Goal: Use online tool/utility: Utilize a website feature to perform a specific function

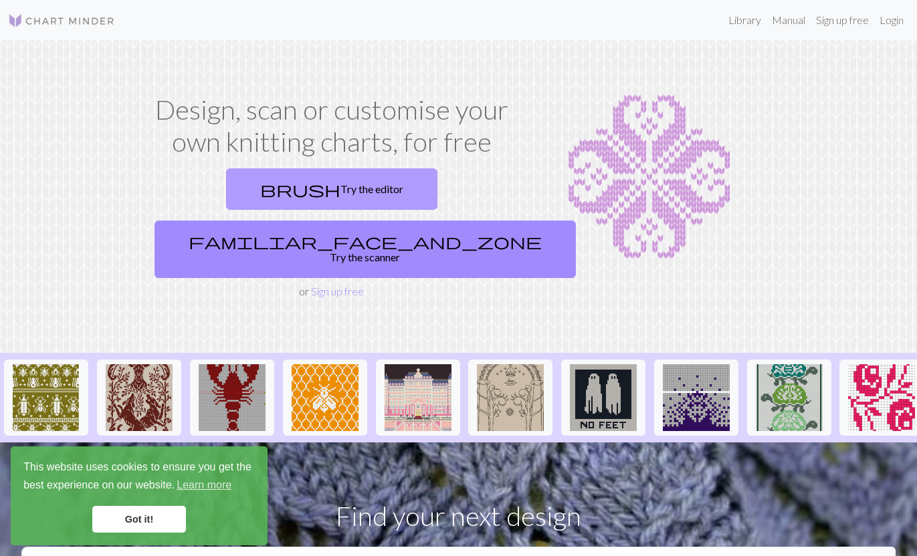
click at [268, 180] on link "brush Try the editor" at bounding box center [331, 189] width 211 height 41
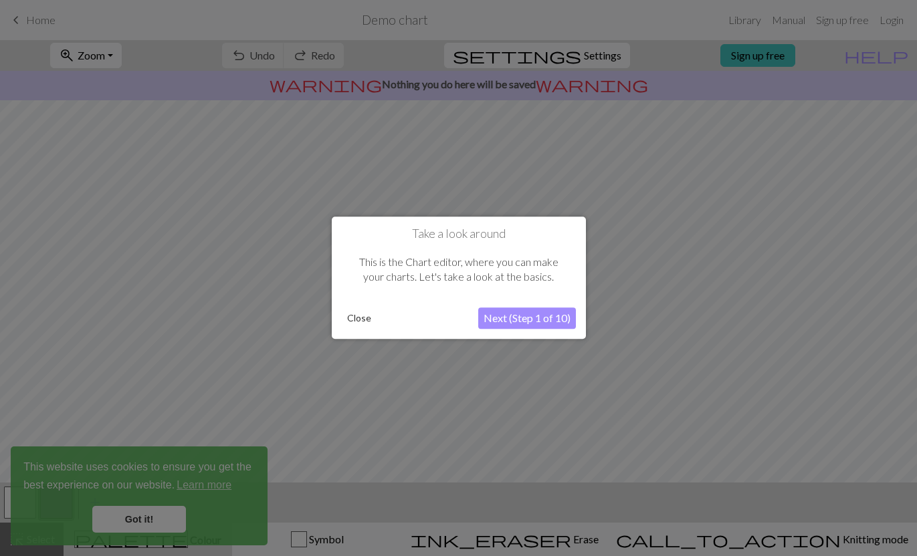
click at [365, 314] on button "Close" at bounding box center [359, 319] width 35 height 20
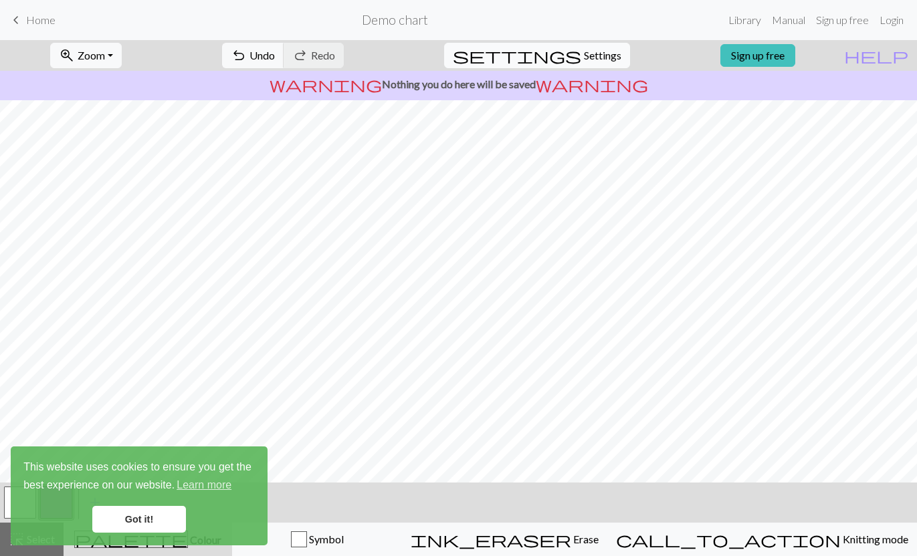
click at [597, 64] on button "settings Settings" at bounding box center [537, 55] width 186 height 25
select select "aran"
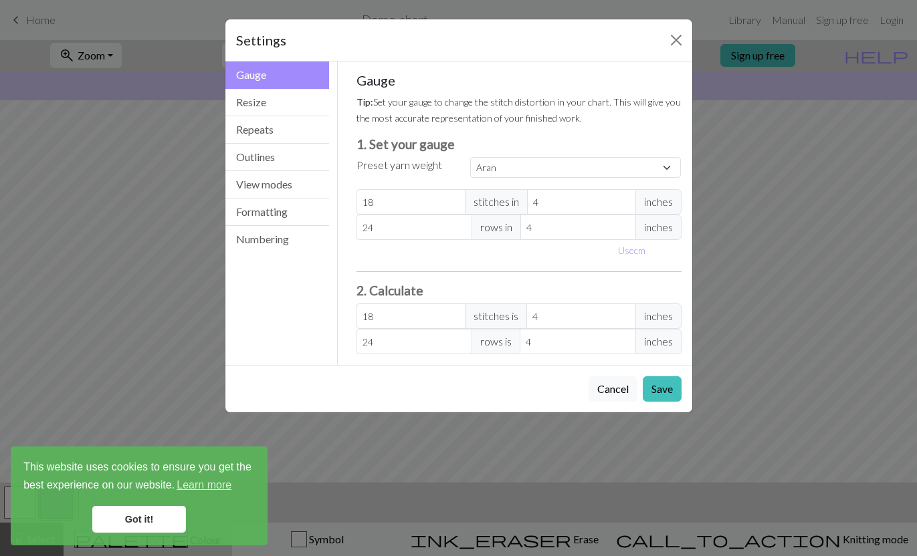
click at [718, 126] on div "Settings Gauge Gauge Resize Repeats Outlines View modes Formatting Numbering Ga…" at bounding box center [458, 278] width 917 height 556
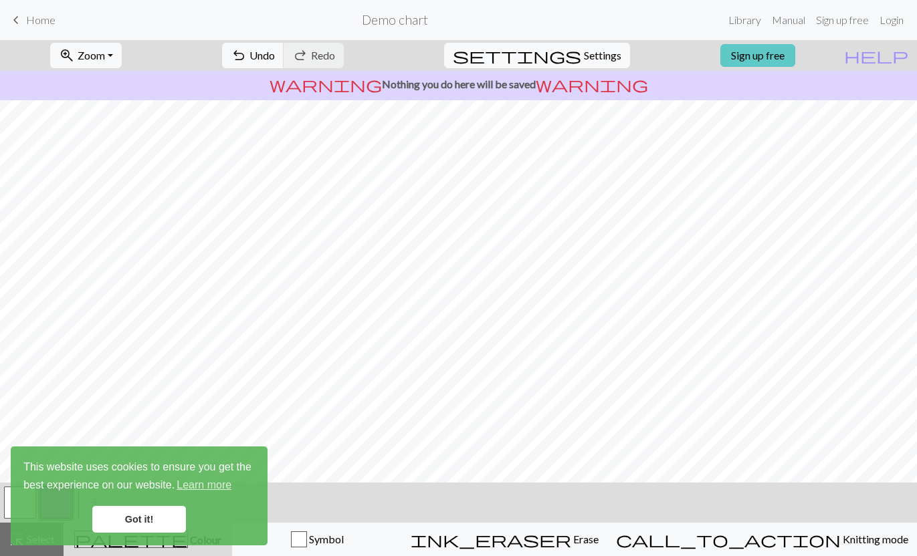
click at [777, 56] on link "Sign up free" at bounding box center [757, 55] width 75 height 23
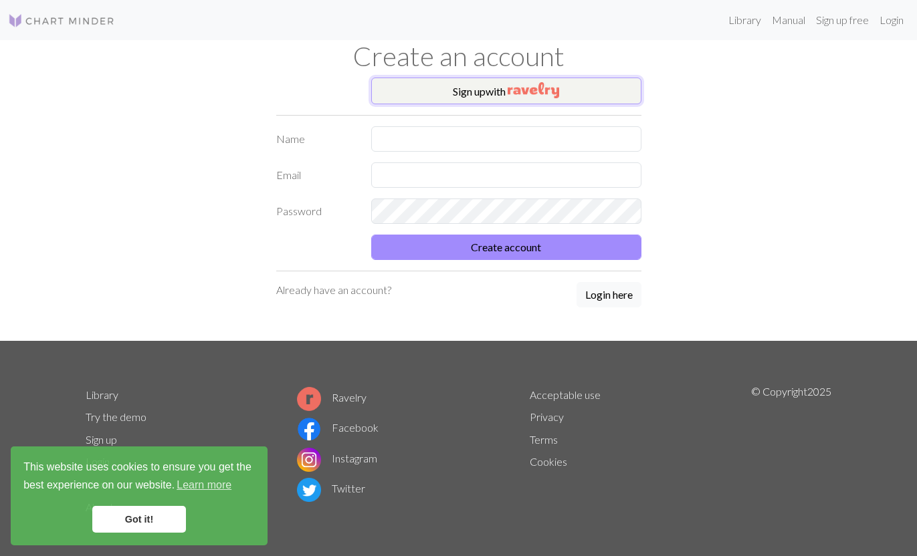
click at [565, 93] on button "Sign up with" at bounding box center [506, 91] width 270 height 27
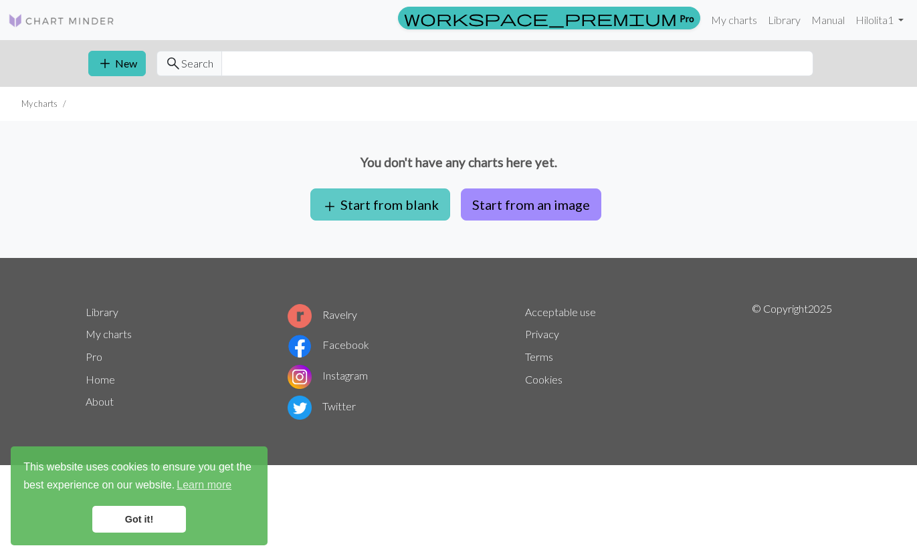
click at [363, 207] on button "add Start from blank" at bounding box center [380, 205] width 140 height 32
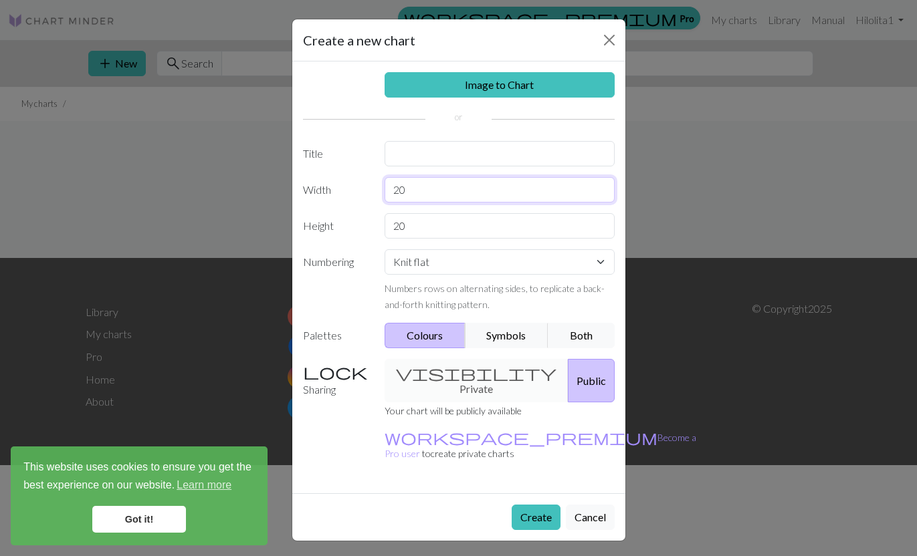
click at [409, 184] on input "20" at bounding box center [500, 189] width 230 height 25
type input "93"
type input "37"
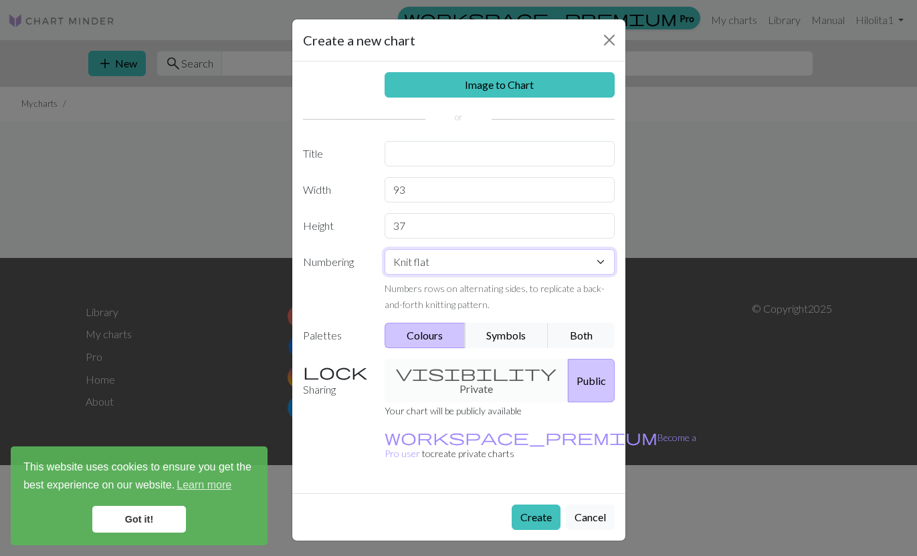
click at [404, 271] on select "Knit flat Knit in the round Lace knitting Cross stitch" at bounding box center [500, 261] width 230 height 25
click at [496, 369] on div "visibility Private Public" at bounding box center [500, 380] width 246 height 43
click at [492, 373] on div "visibility Private Public" at bounding box center [500, 380] width 246 height 43
click at [468, 381] on div "visibility Private Public" at bounding box center [500, 380] width 246 height 43
click at [534, 505] on button "Create" at bounding box center [536, 517] width 49 height 25
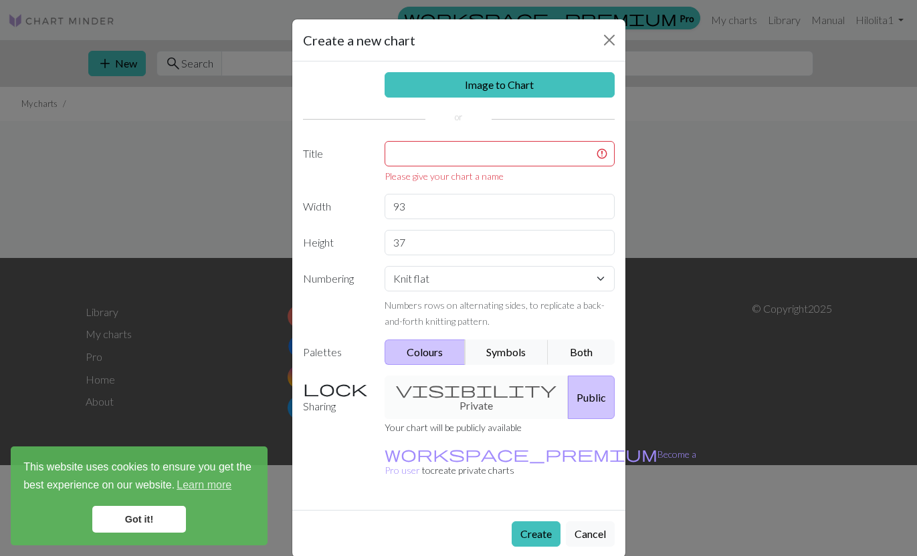
click at [514, 168] on div "Please give your chart a name" at bounding box center [500, 162] width 246 height 42
click at [515, 163] on input "text" at bounding box center [500, 153] width 230 height 25
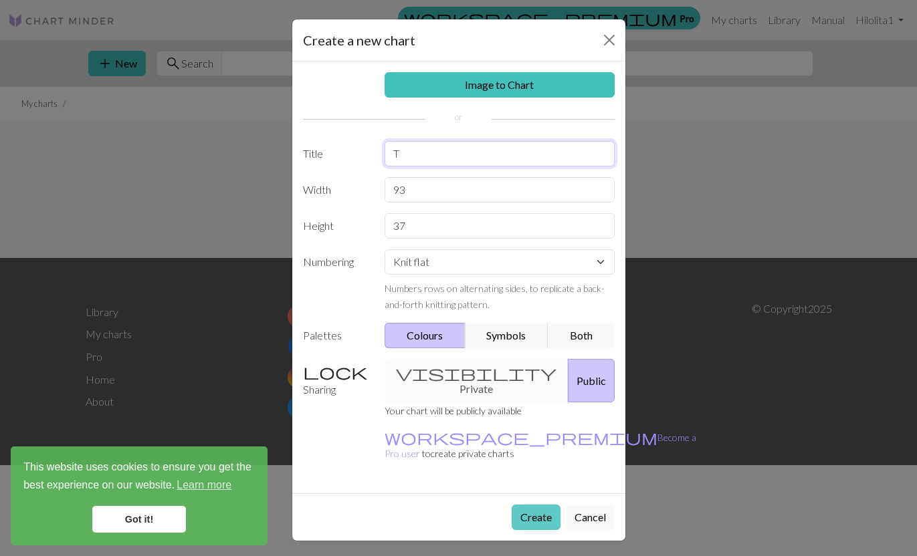
type input "T"
click at [518, 505] on button "Create" at bounding box center [536, 517] width 49 height 25
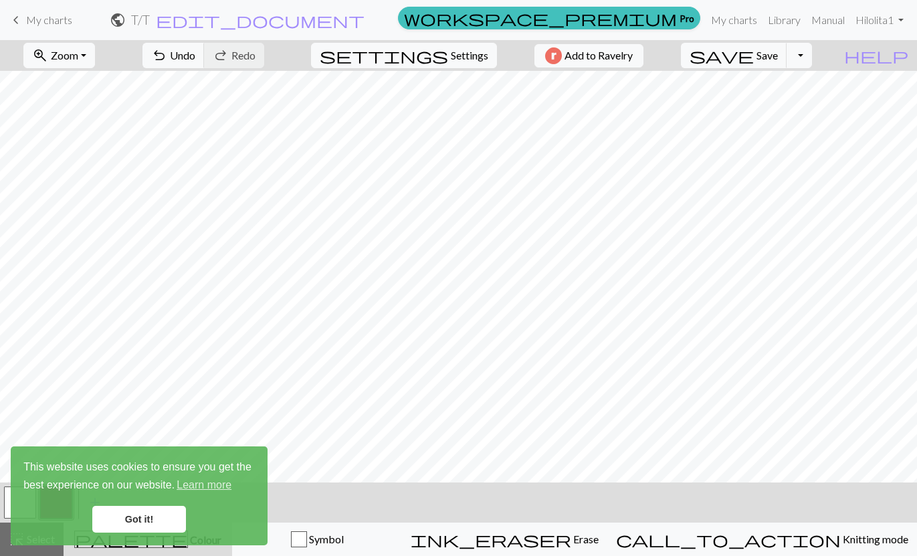
click at [151, 509] on link "Got it!" at bounding box center [139, 519] width 94 height 27
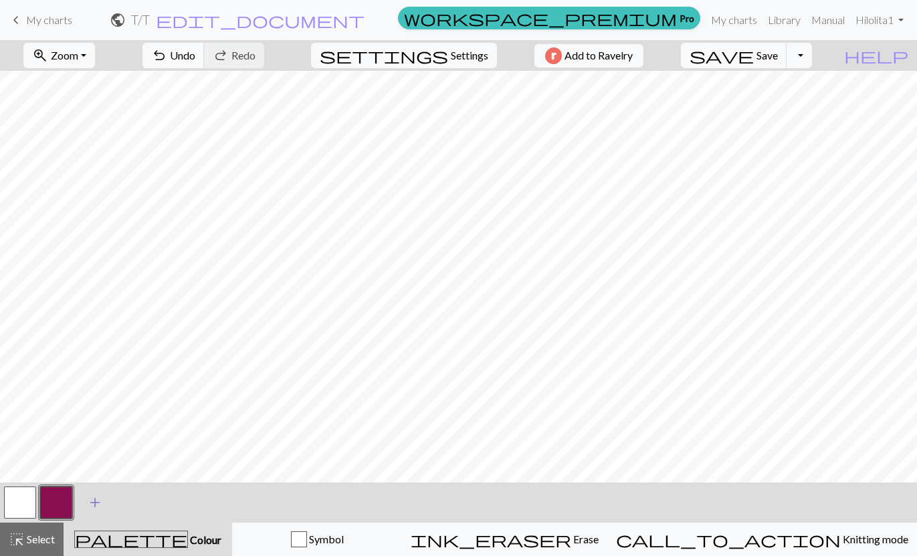
click at [92, 502] on span "add" at bounding box center [95, 503] width 16 height 19
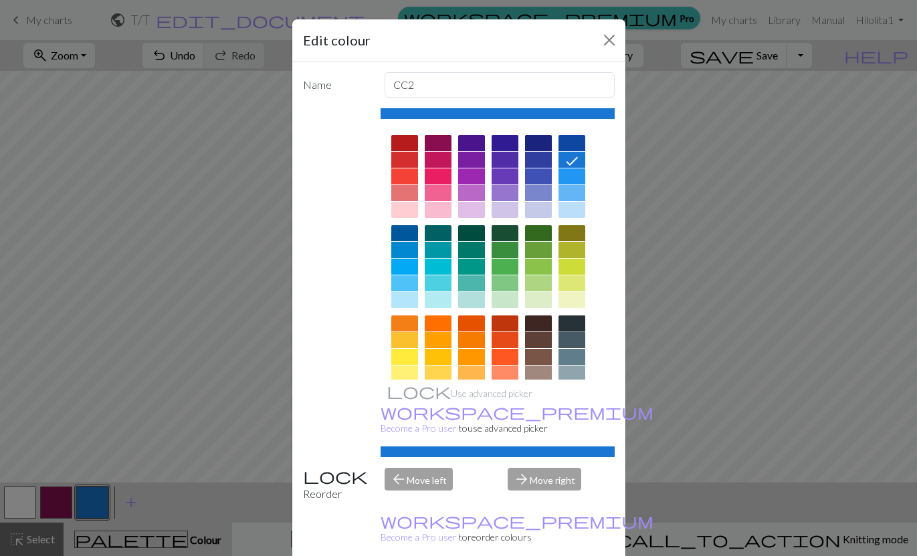
click at [575, 324] on div at bounding box center [571, 324] width 27 height 16
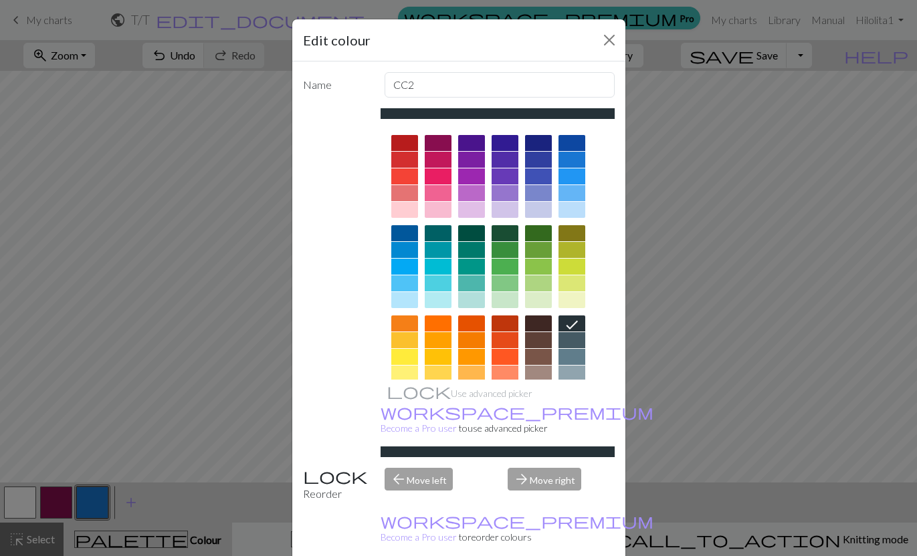
click at [178, 480] on div "Edit colour Name CC2 Use advanced picker workspace_premium Become a Pro user to…" at bounding box center [458, 278] width 917 height 556
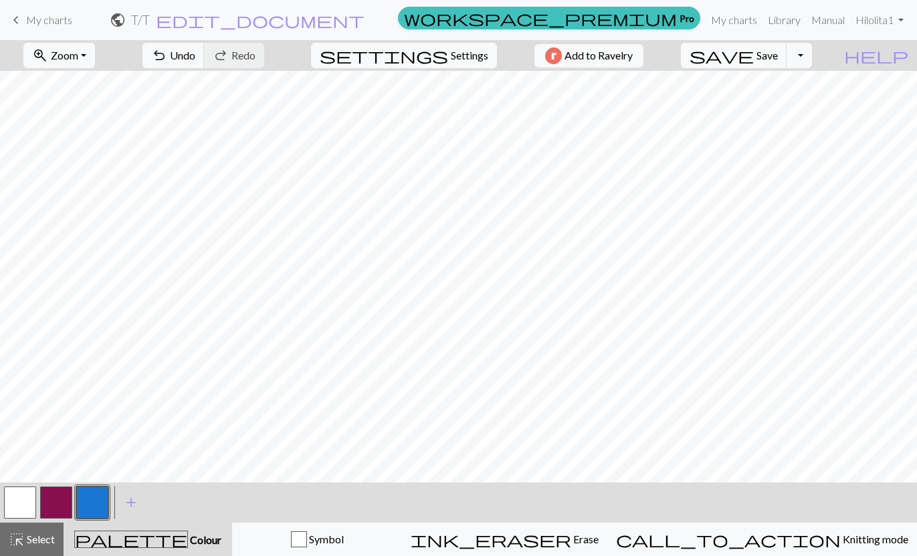
click at [96, 516] on button "button" at bounding box center [92, 503] width 32 height 32
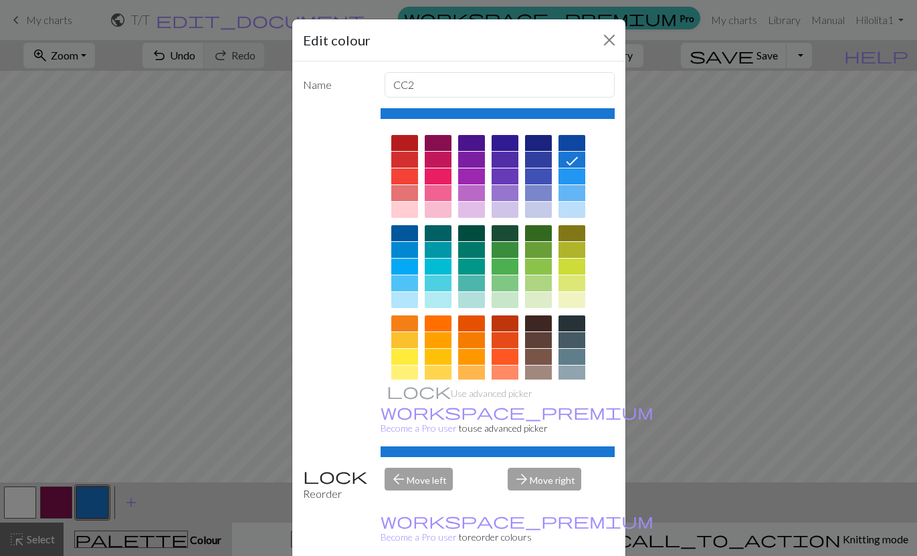
click at [536, 468] on div "arrow_forward Move right" at bounding box center [561, 485] width 123 height 34
click at [442, 468] on div "arrow_back Move left" at bounding box center [438, 485] width 123 height 34
click at [571, 323] on div at bounding box center [571, 324] width 27 height 16
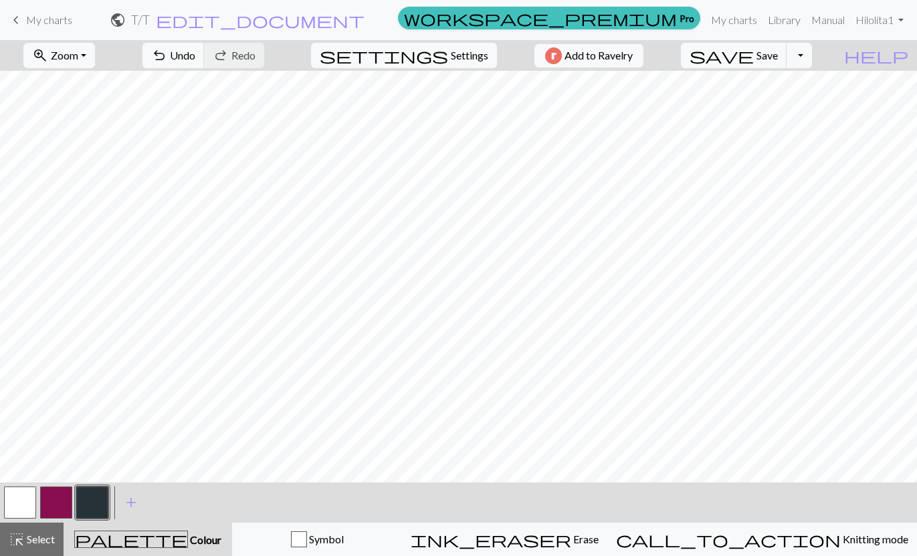
click at [66, 493] on button "button" at bounding box center [56, 503] width 32 height 32
click at [64, 497] on button "button" at bounding box center [56, 503] width 32 height 32
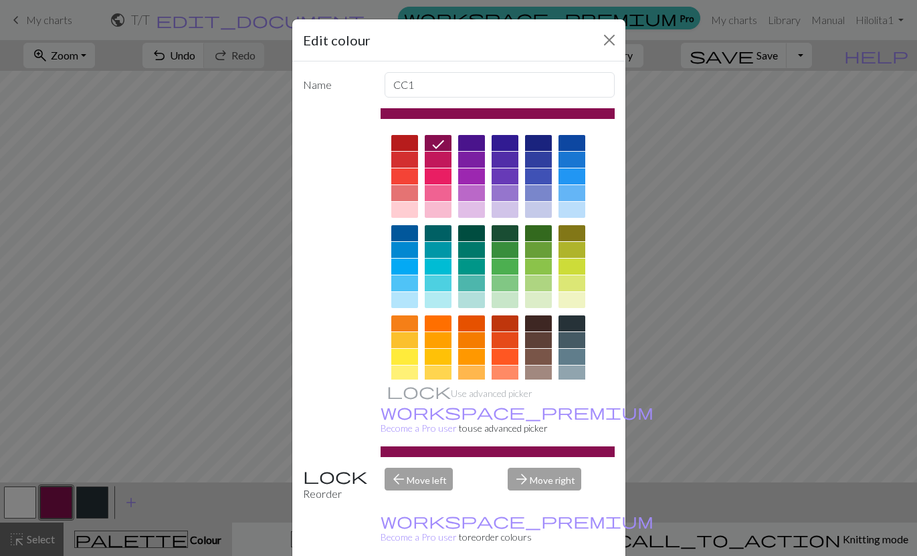
click at [411, 143] on div at bounding box center [404, 143] width 27 height 16
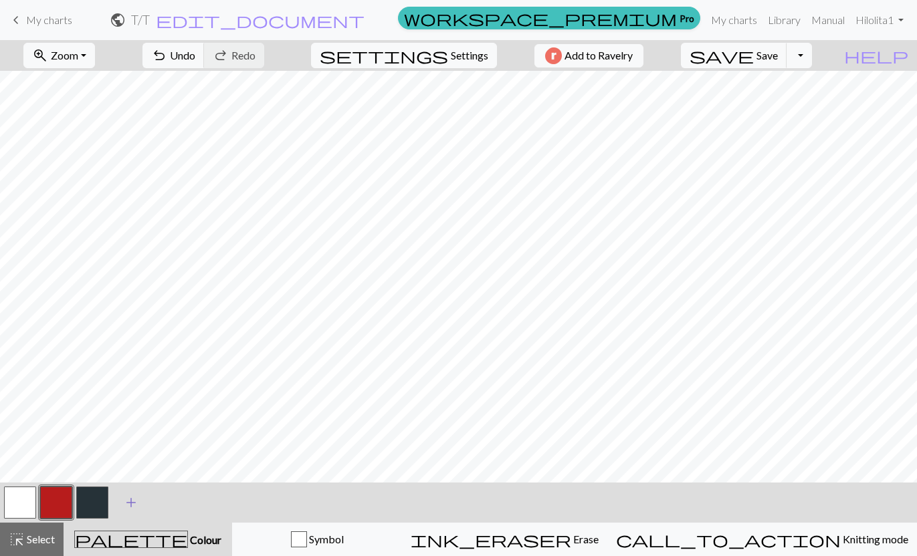
click at [130, 507] on span "add" at bounding box center [131, 503] width 16 height 19
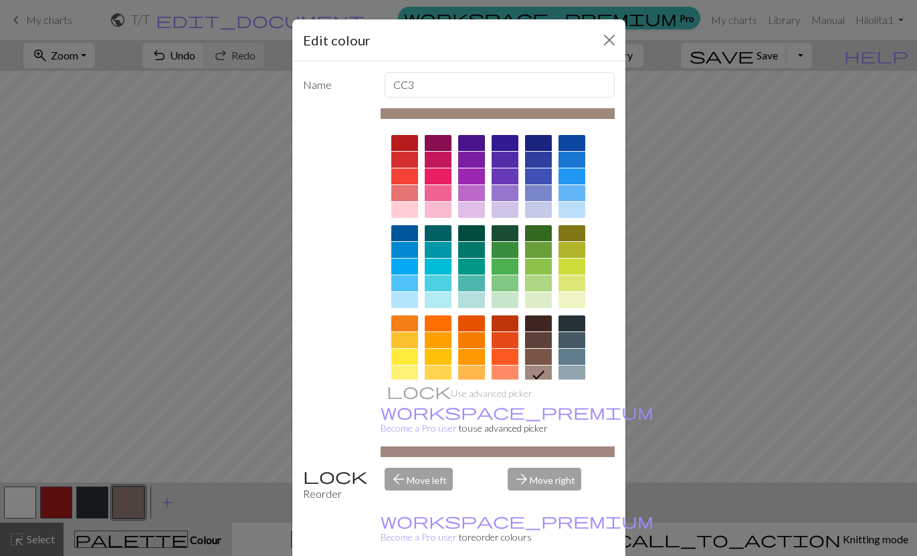
click at [574, 381] on div "Use advanced picker workspace_premium Become a Pro user to use advanced picker" at bounding box center [498, 282] width 234 height 349
click at [575, 376] on div at bounding box center [571, 374] width 27 height 16
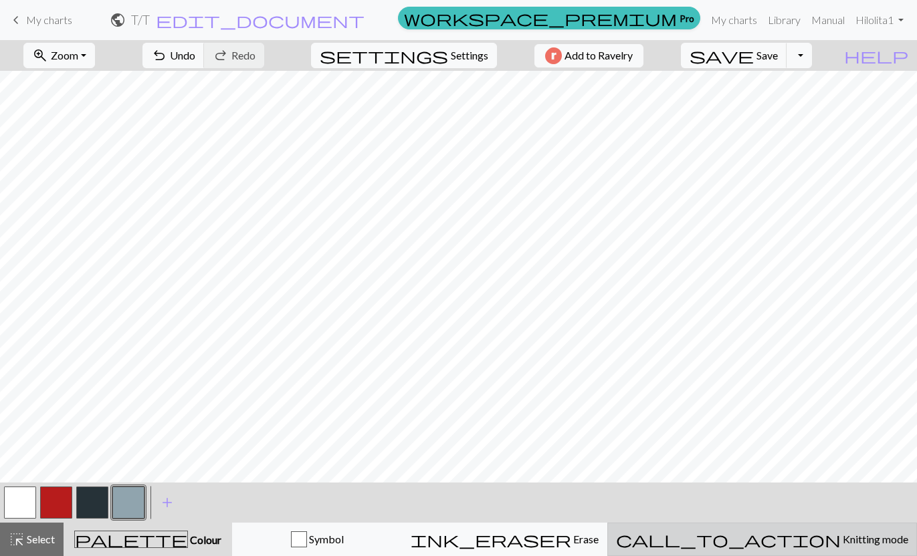
click at [778, 538] on span "call_to_action" at bounding box center [728, 539] width 225 height 19
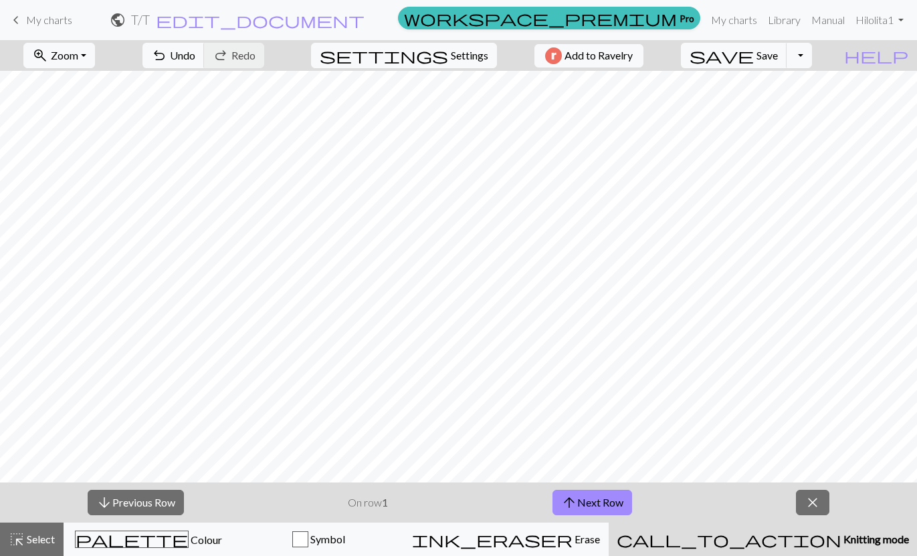
click at [778, 538] on span "call_to_action" at bounding box center [729, 539] width 225 height 19
click at [813, 494] on span "close" at bounding box center [813, 503] width 16 height 19
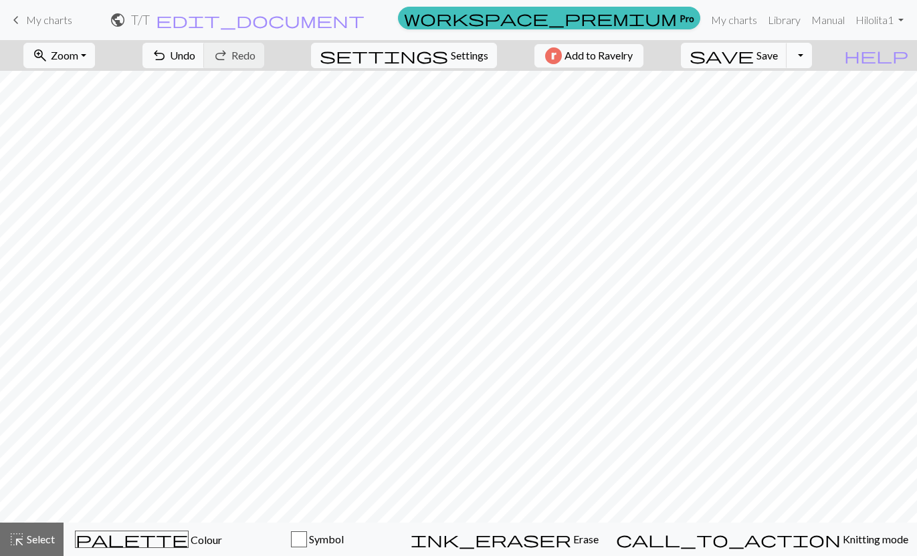
click at [812, 58] on button "Toggle Dropdown" at bounding box center [799, 55] width 25 height 25
